Goal: Information Seeking & Learning: Learn about a topic

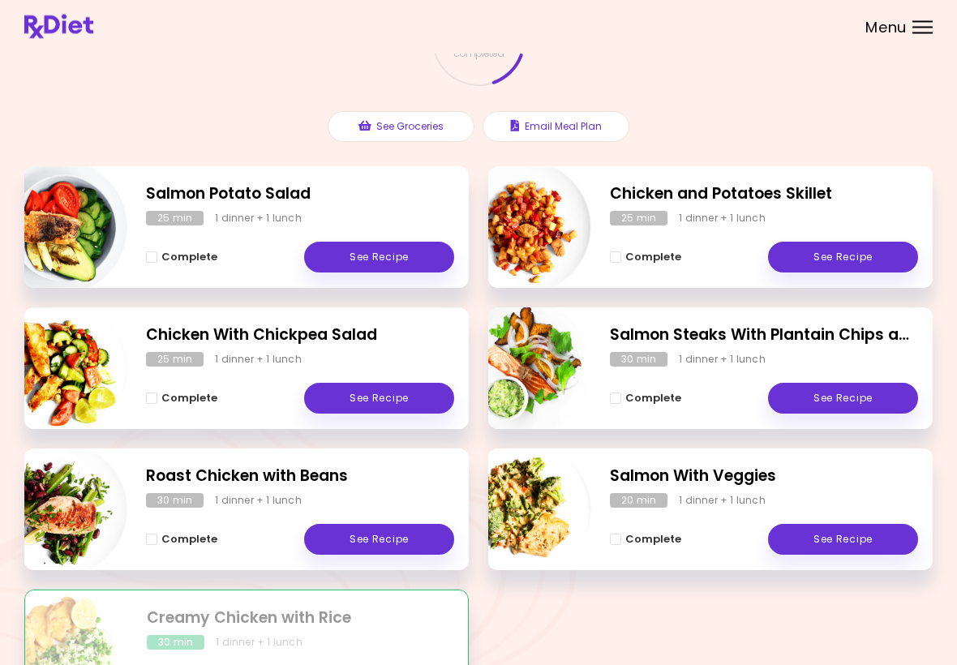
scroll to position [134, 0]
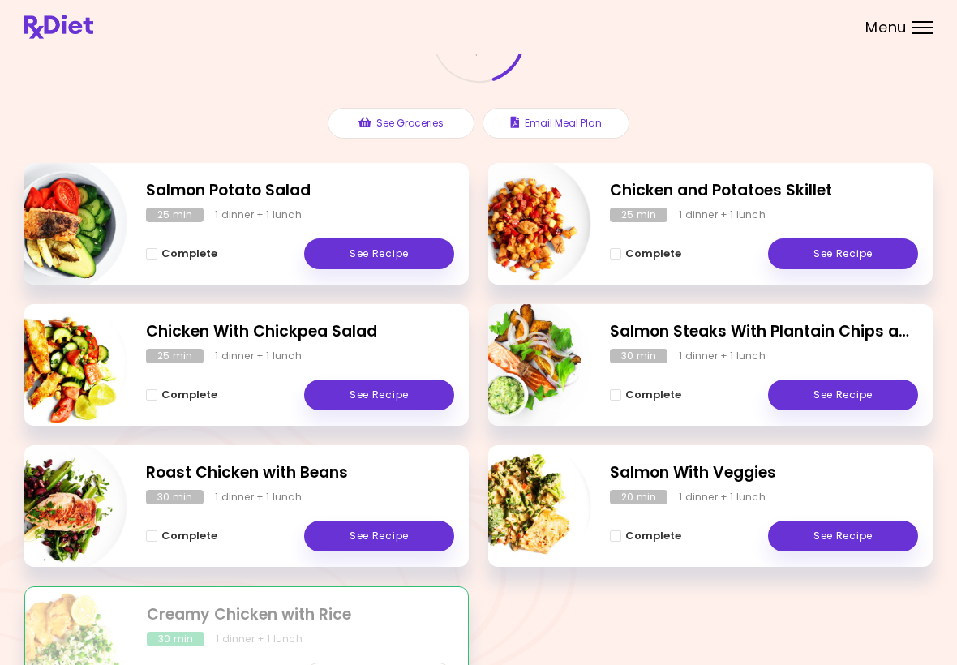
click at [846, 400] on link "See Recipe" at bounding box center [843, 395] width 150 height 31
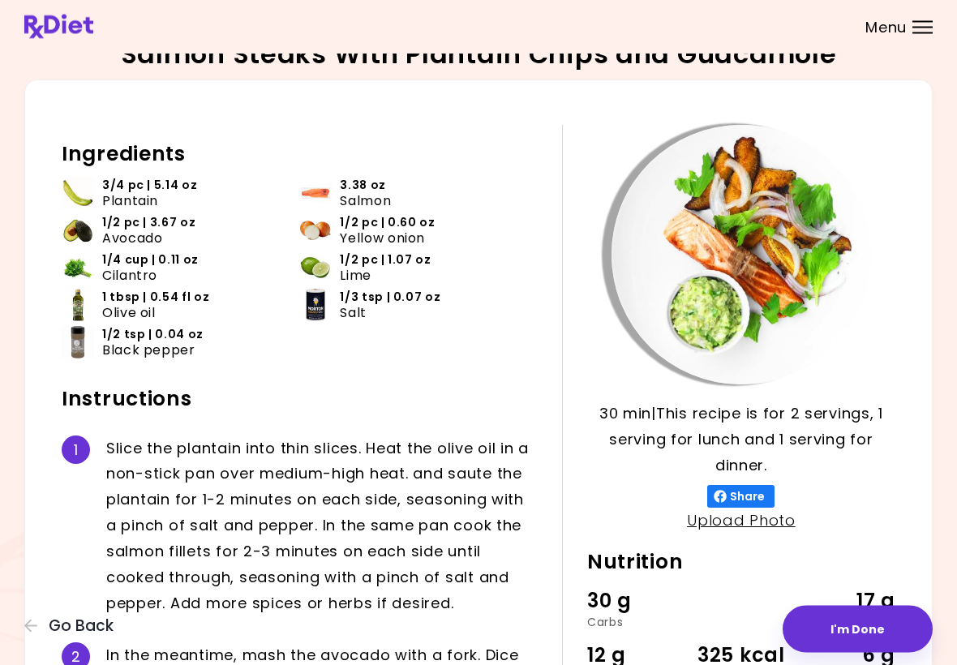
scroll to position [14, 0]
click at [33, 623] on icon "button" at bounding box center [31, 626] width 15 height 15
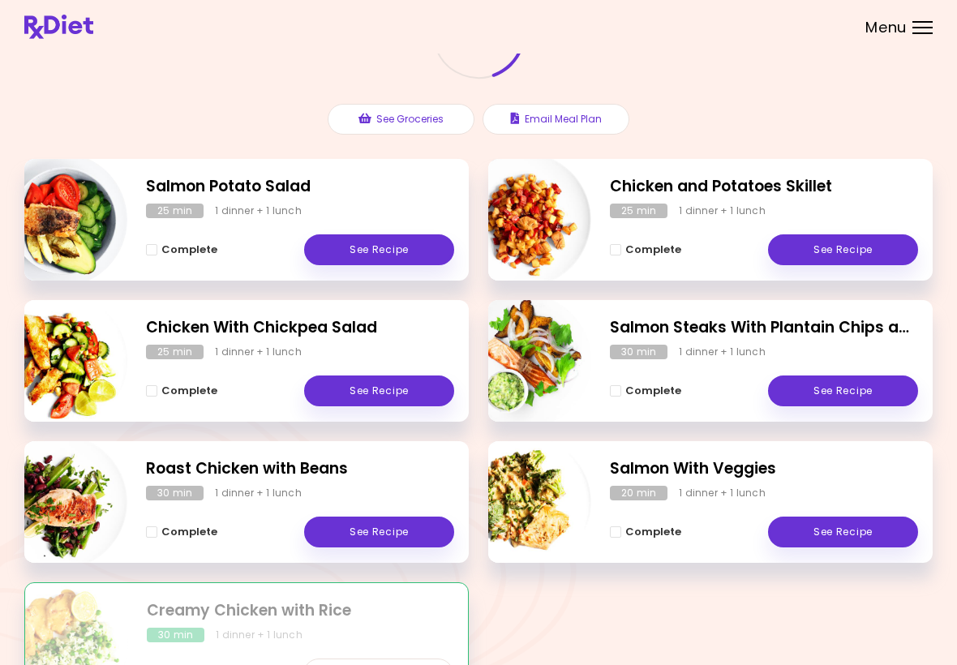
scroll to position [141, 0]
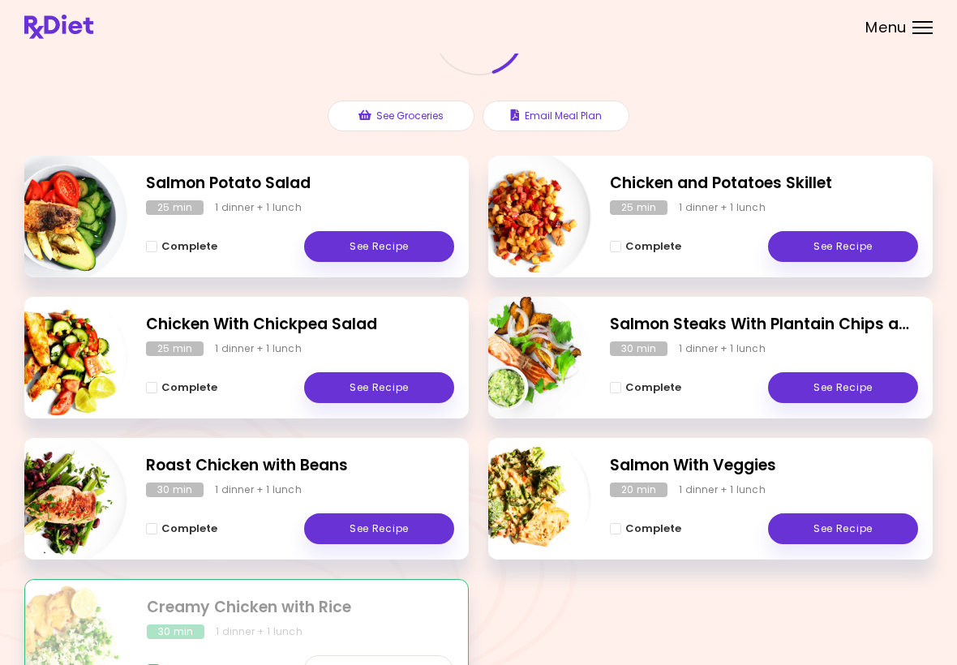
click at [832, 537] on link "See Recipe" at bounding box center [843, 528] width 150 height 31
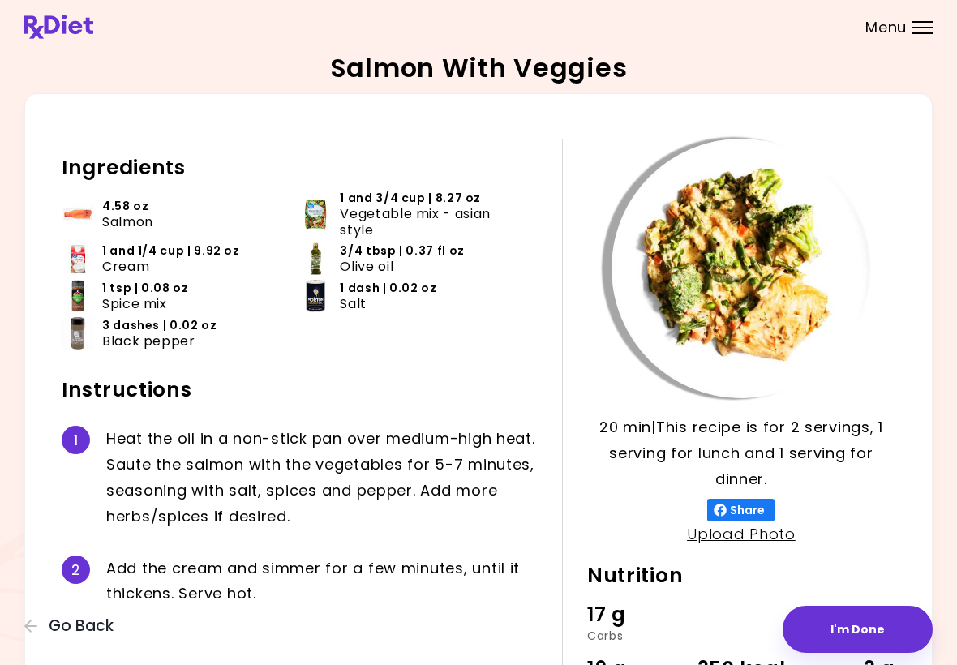
click at [41, 620] on button "Go Back" at bounding box center [72, 626] width 97 height 18
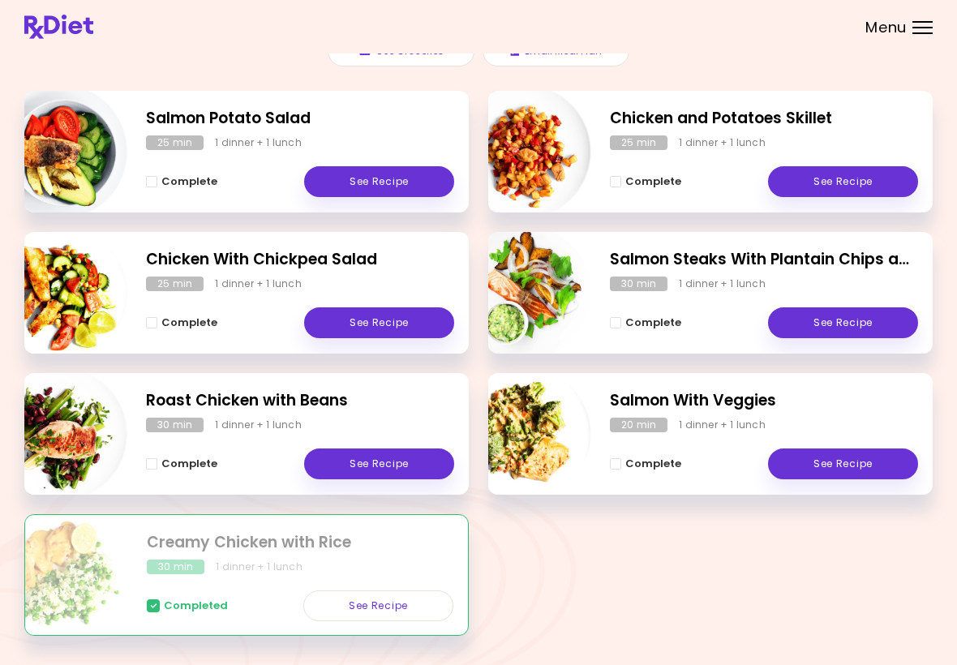
scroll to position [207, 0]
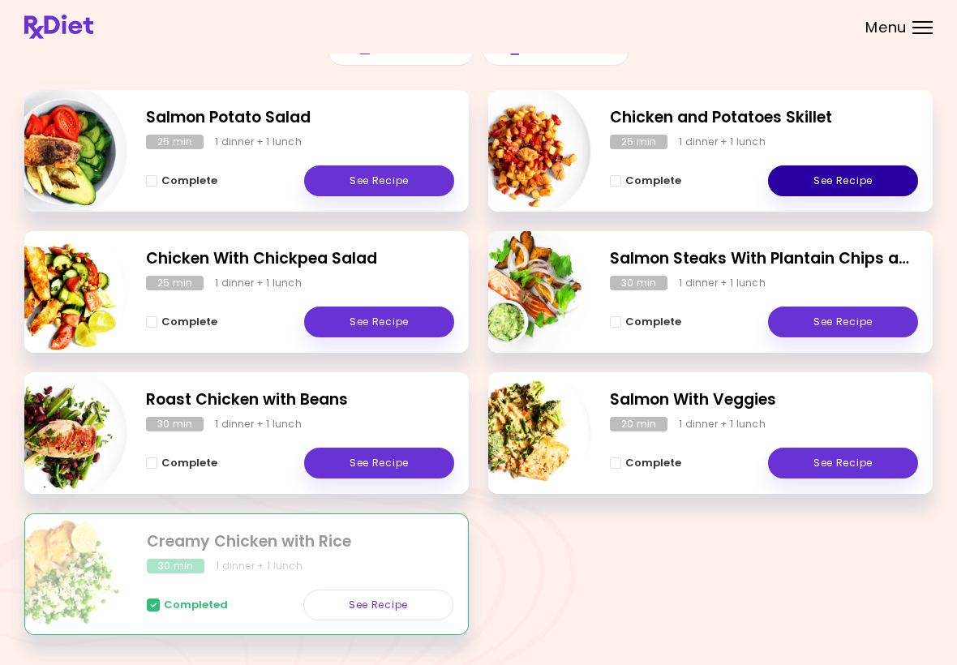
click at [843, 170] on link "See Recipe" at bounding box center [843, 180] width 150 height 31
